Goal: Information Seeking & Learning: Understand process/instructions

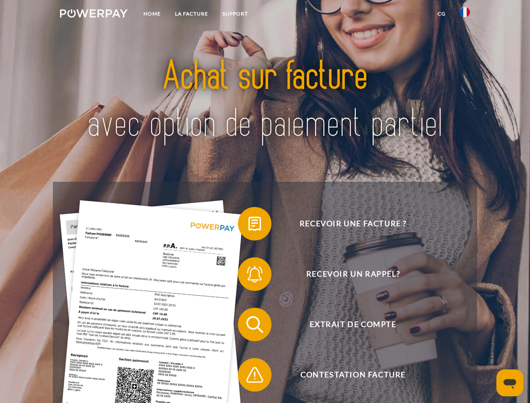
click at [94, 15] on img at bounding box center [94, 13] width 68 height 8
click at [465, 15] on img at bounding box center [465, 12] width 10 height 10
click at [441, 14] on link "CG" at bounding box center [441, 13] width 22 height 15
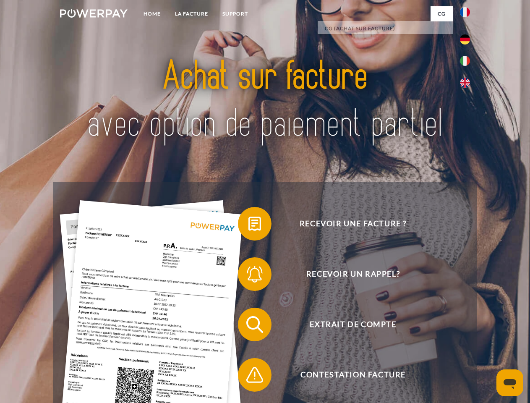
click at [248, 225] on span at bounding box center [242, 224] width 42 height 42
click at [248, 276] on span at bounding box center [242, 274] width 42 height 42
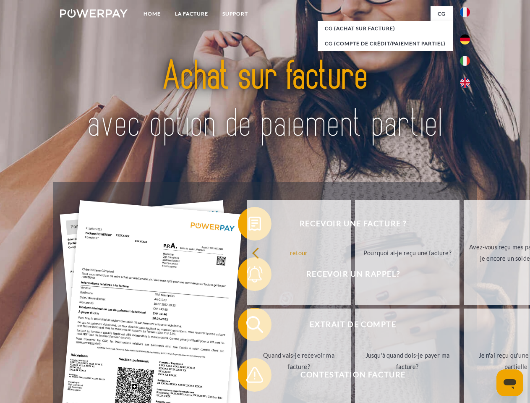
click at [355, 326] on link "Jusqu'à quand dois-je payer ma facture?" at bounding box center [407, 360] width 104 height 105
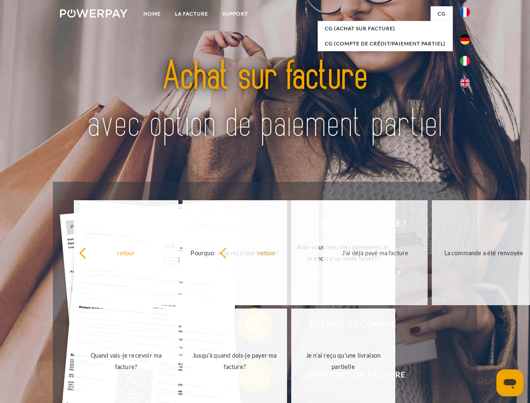
click at [248, 376] on span at bounding box center [242, 375] width 42 height 42
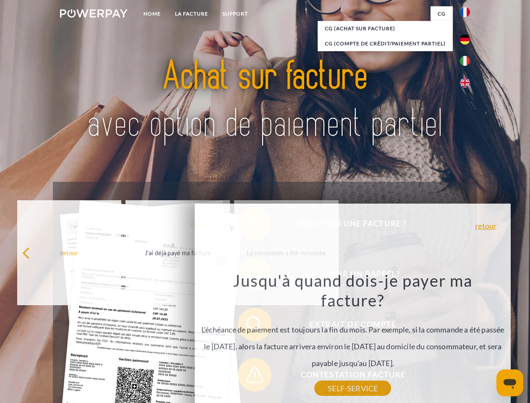
click at [510, 383] on icon "Ouvrir la fenêtre de messagerie" at bounding box center [509, 384] width 13 height 10
